Goal: Task Accomplishment & Management: Use online tool/utility

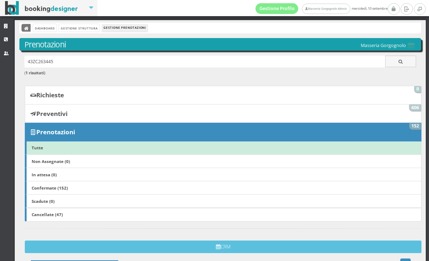
click at [26, 26] on icon at bounding box center [26, 28] width 5 height 5
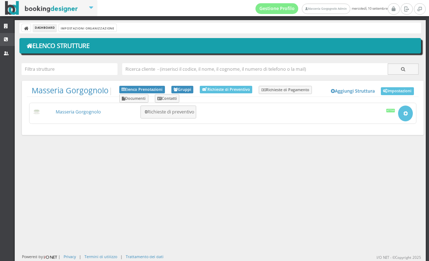
click at [11, 39] on link "CRM" at bounding box center [7, 39] width 15 height 13
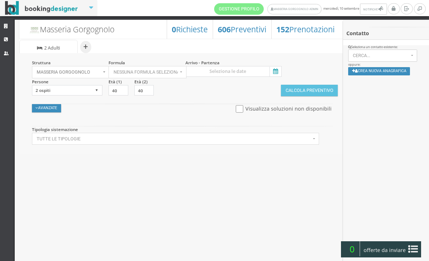
select select
click at [278, 71] on icon at bounding box center [275, 72] width 11 height 10
click at [278, 71] on input at bounding box center [234, 71] width 96 height 11
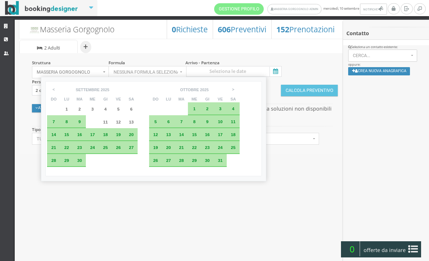
click at [82, 150] on span "23" at bounding box center [79, 147] width 5 height 5
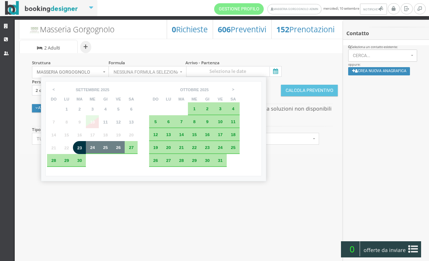
click at [124, 154] on div "26" at bounding box center [118, 147] width 13 height 13
type input "23 set 2025 - 26 set 2025"
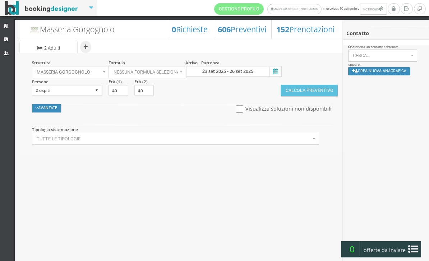
click at [313, 99] on section "Avanzate Nascondi Visualizza soluzioni non disponibili Sconti Speciali Sconto T…" at bounding box center [184, 108] width 307 height 21
click at [312, 96] on button "Calcola Preventivo" at bounding box center [309, 91] width 57 height 12
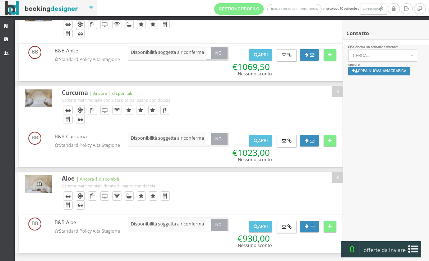
scroll to position [109, 0]
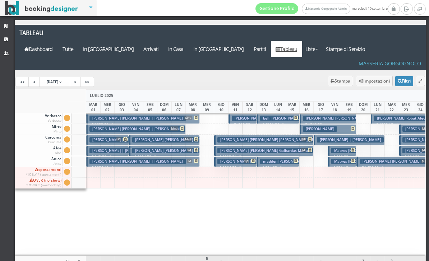
click at [307, 226] on div "[PERSON_NAME] [PERSON_NAME] | [PERSON_NAME] € 1248.00 4 notti 2 Adulti + 1 Infa…" at bounding box center [306, 184] width 15 height 143
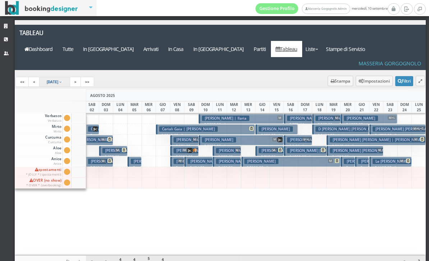
click at [70, 77] on link "[DATE]" at bounding box center [54, 82] width 31 height 10
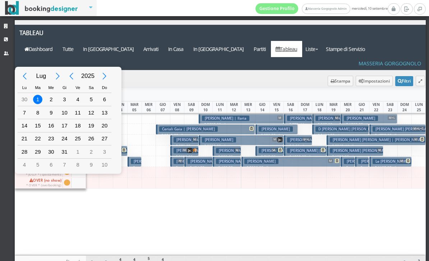
click at [60, 78] on div "Next Month" at bounding box center [58, 76] width 16 height 16
click at [53, 116] on div "10" at bounding box center [50, 112] width 9 height 9
type input "[DATE]"
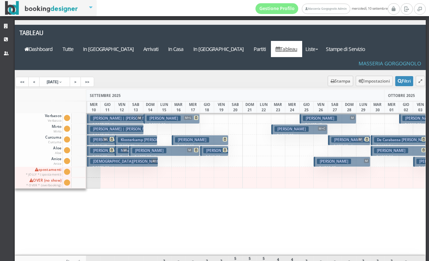
click at [249, 124] on div at bounding box center [250, 129] width 15 height 11
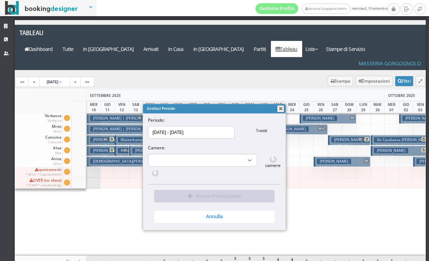
select select "10186"
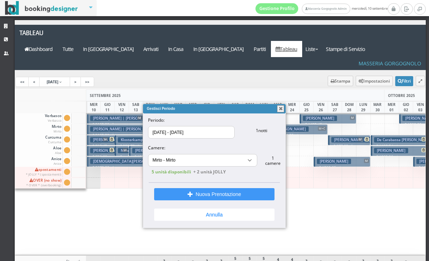
click at [280, 111] on button "button" at bounding box center [280, 108] width 7 height 7
